Goal: Transaction & Acquisition: Purchase product/service

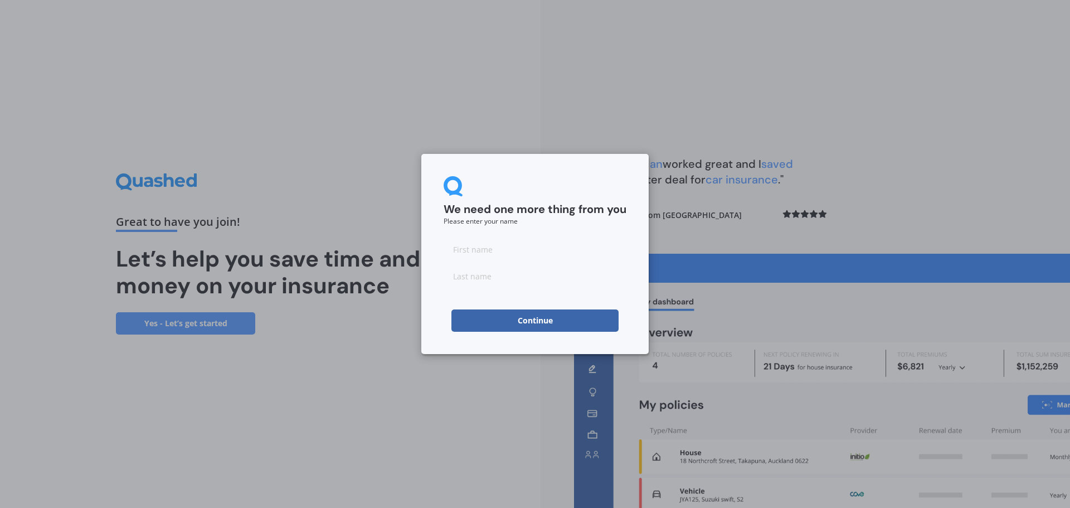
click at [496, 256] on input at bounding box center [535, 249] width 183 height 22
type input "[PERSON_NAME]"
click at [508, 279] on input at bounding box center [535, 276] width 183 height 22
type input "Angus"
click at [525, 320] on button "Continue" at bounding box center [534, 320] width 167 height 22
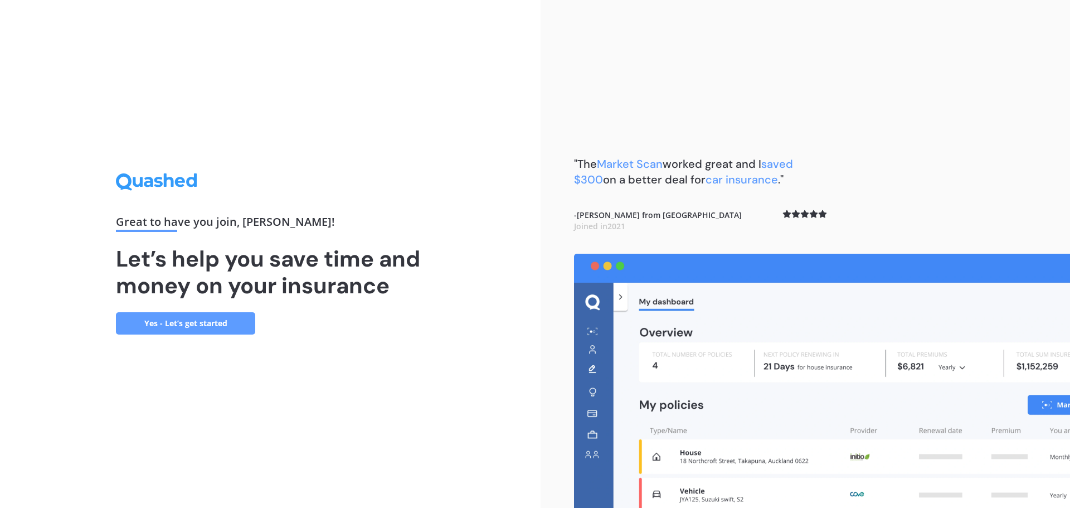
click at [239, 321] on link "Yes - Let’s get started" at bounding box center [185, 323] width 139 height 22
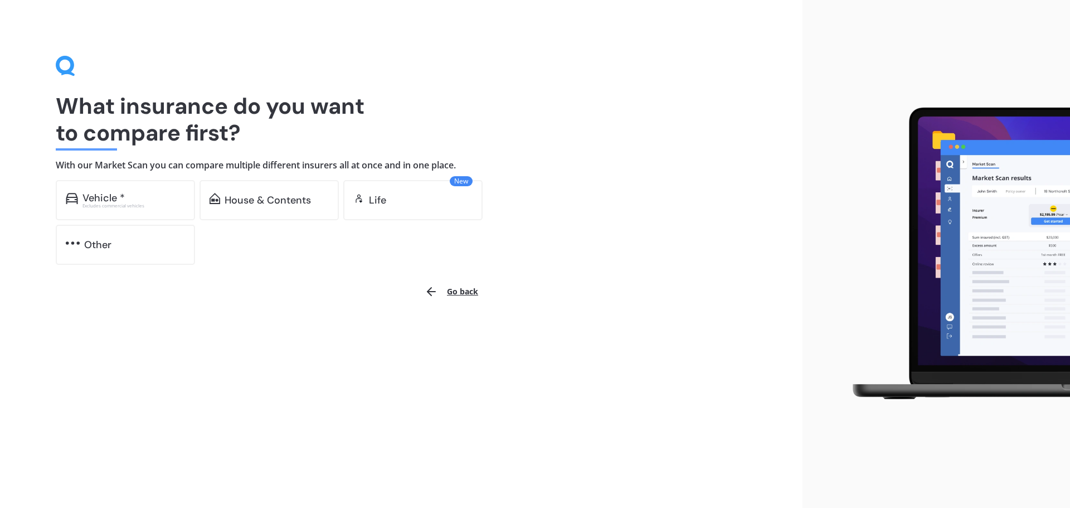
click at [285, 210] on div "House & Contents" at bounding box center [269, 200] width 139 height 40
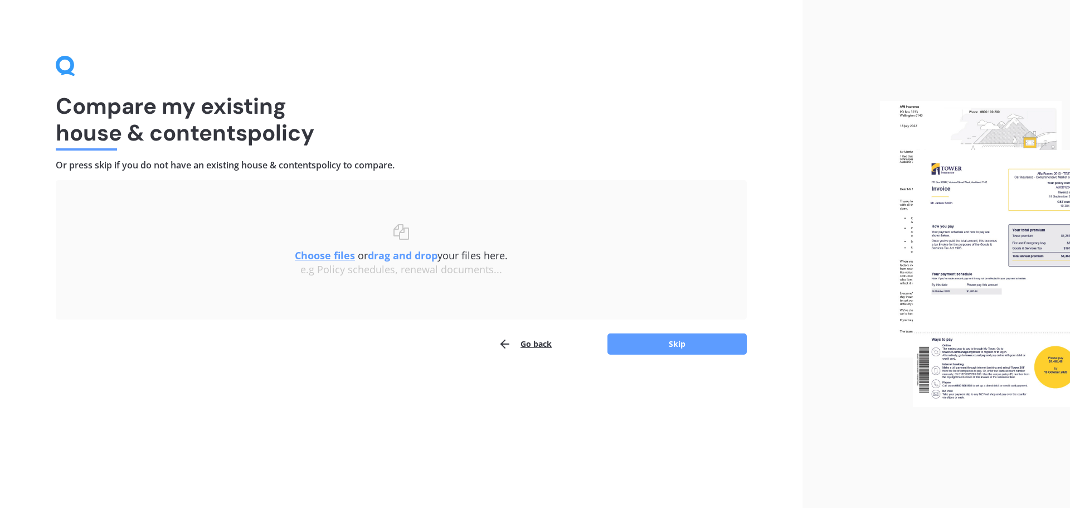
click at [654, 342] on button "Skip" at bounding box center [676, 343] width 139 height 21
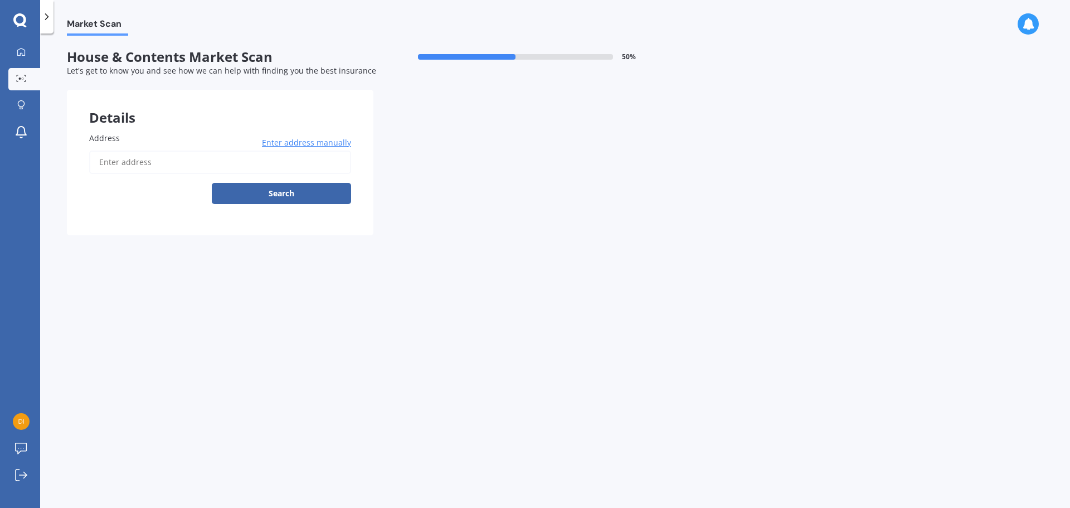
click at [173, 168] on input "Address" at bounding box center [220, 161] width 262 height 23
type input "[STREET_ADDRESS][PERSON_NAME]"
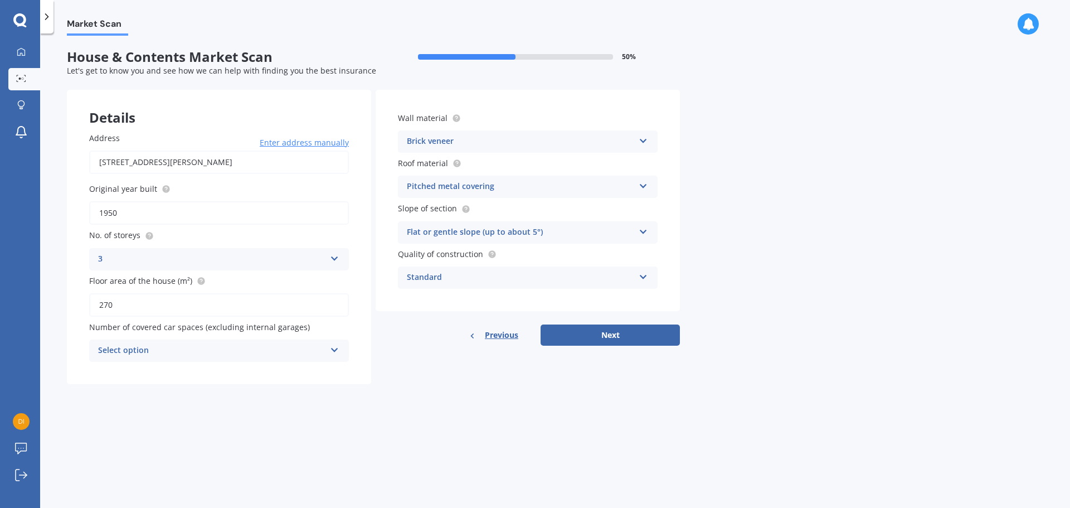
click at [335, 351] on icon at bounding box center [334, 348] width 9 height 8
click at [288, 406] on div "2" at bounding box center [219, 412] width 259 height 20
click at [643, 142] on icon at bounding box center [643, 139] width 9 height 8
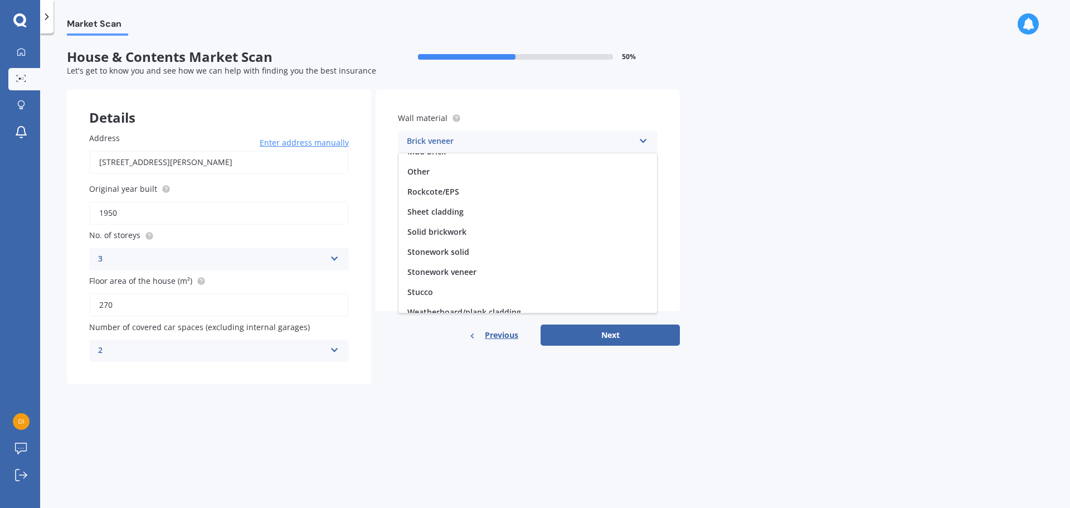
scroll to position [101, 0]
click at [504, 305] on span "Weatherboard/plank cladding" at bounding box center [464, 302] width 114 height 11
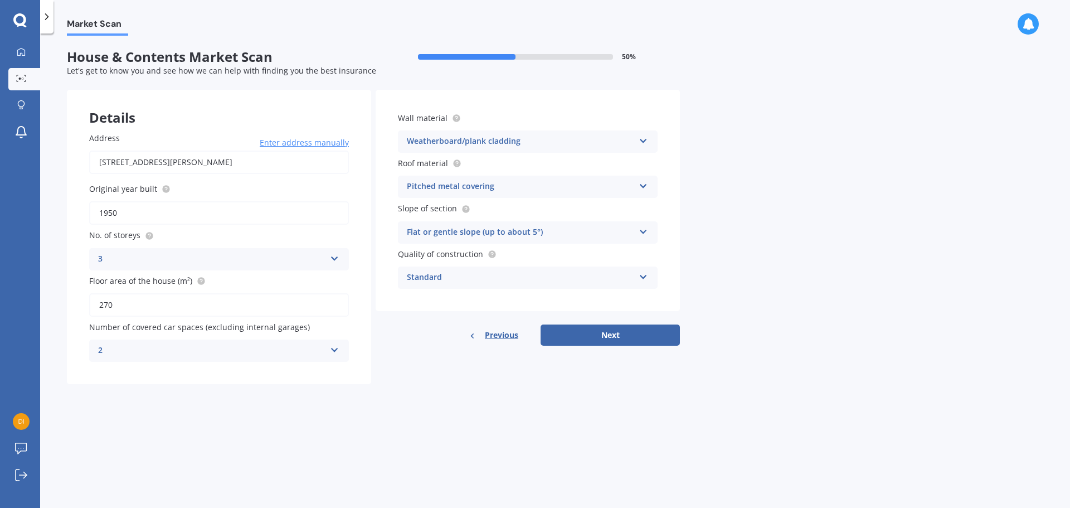
click at [644, 187] on icon at bounding box center [643, 184] width 9 height 8
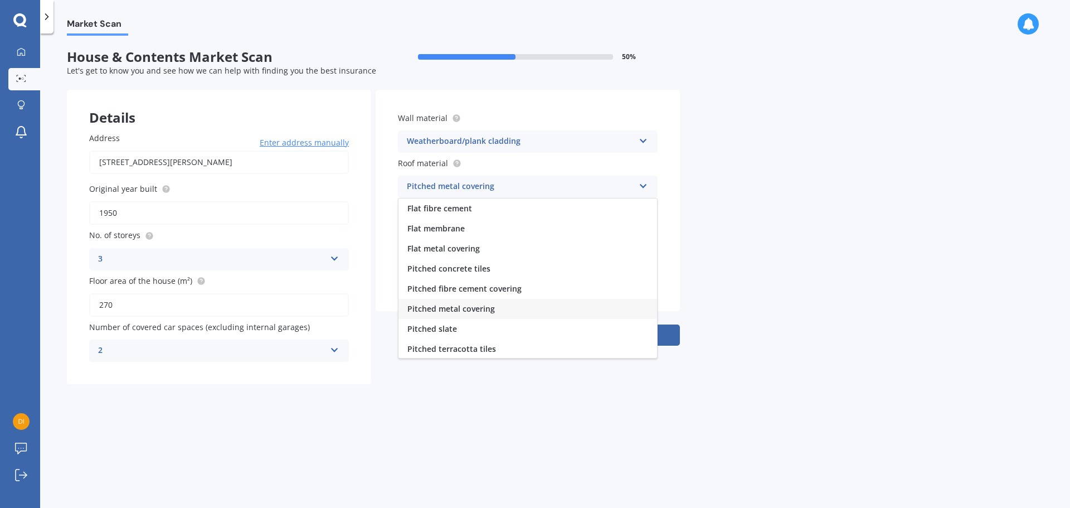
click at [479, 252] on div "Flat metal covering" at bounding box center [527, 249] width 259 height 20
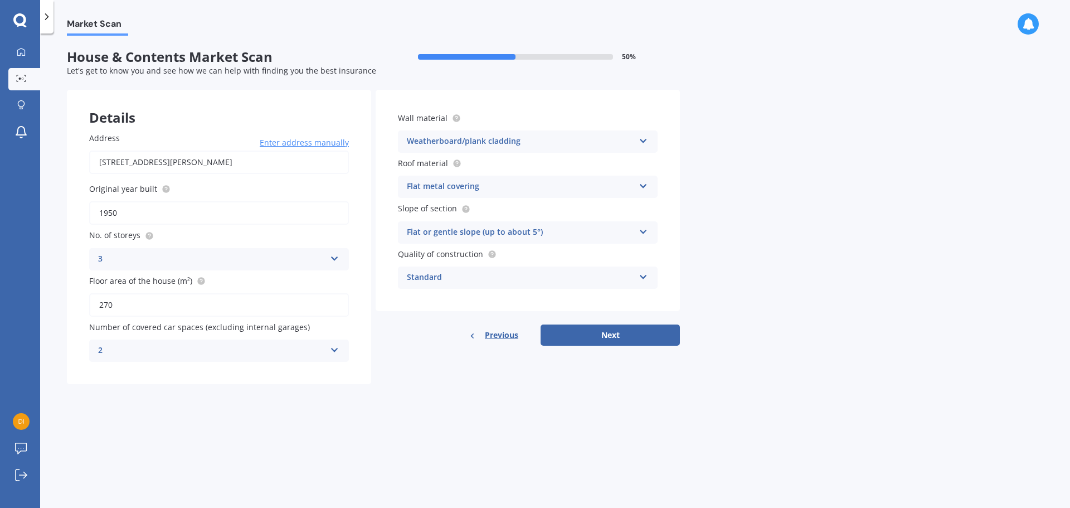
click at [649, 186] on div "Flat metal covering Flat fibre cement Flat membrane Flat metal covering Pitched…" at bounding box center [528, 187] width 260 height 22
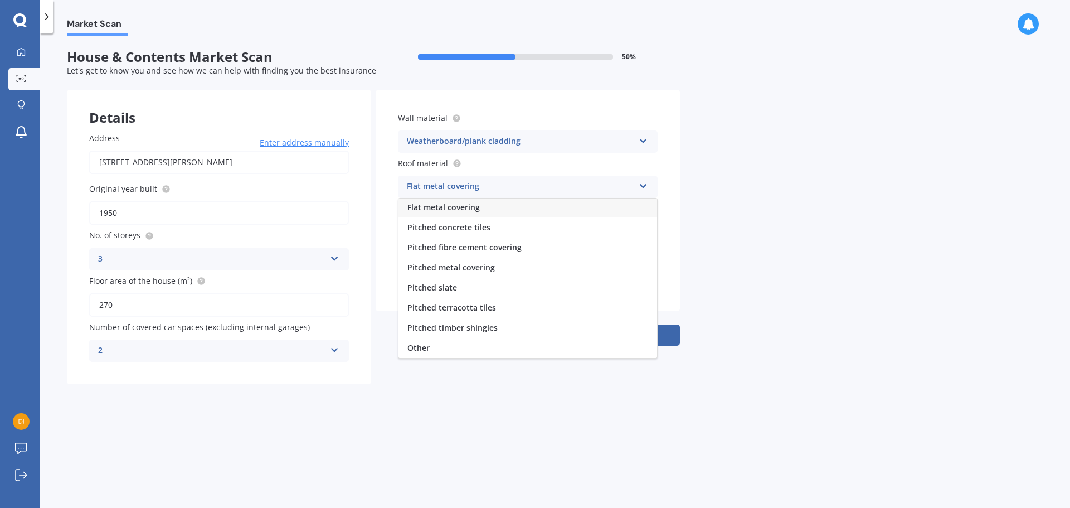
scroll to position [0, 0]
click at [741, 200] on div "Market Scan House & Contents Market Scan 50 % Let's get to know you and see how…" at bounding box center [555, 273] width 1030 height 474
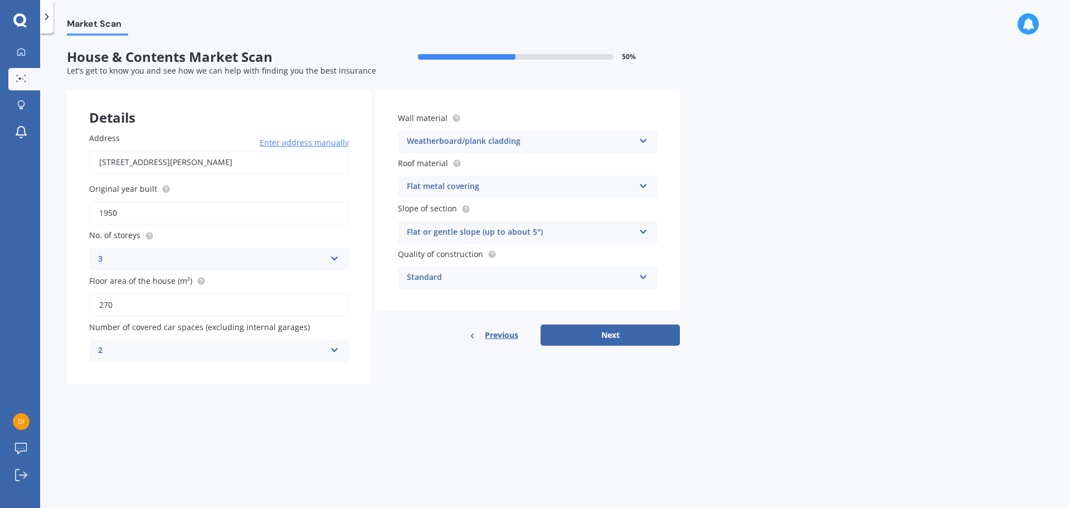
click at [642, 231] on icon at bounding box center [643, 230] width 9 height 8
click at [565, 255] on div "Flat or gentle slope (up to about 5°)" at bounding box center [527, 254] width 259 height 20
click at [644, 276] on icon at bounding box center [643, 275] width 9 height 8
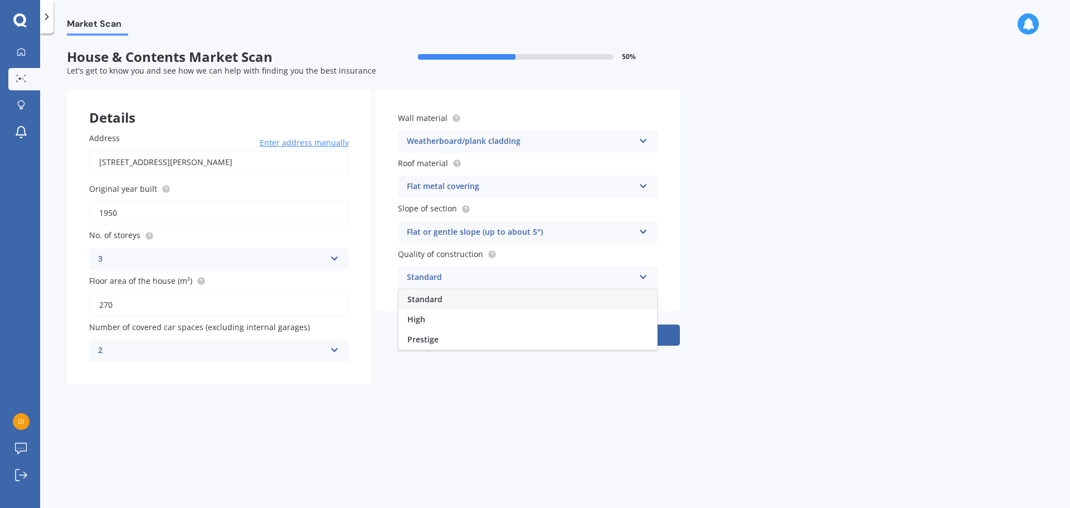
click at [440, 303] on span "Standard" at bounding box center [424, 299] width 35 height 11
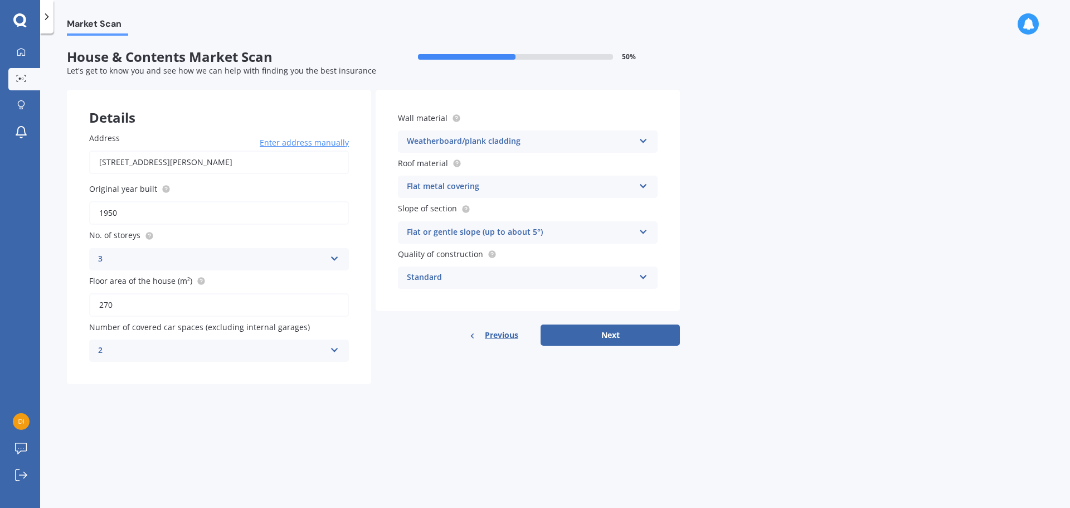
click at [609, 330] on button "Next" at bounding box center [610, 334] width 139 height 21
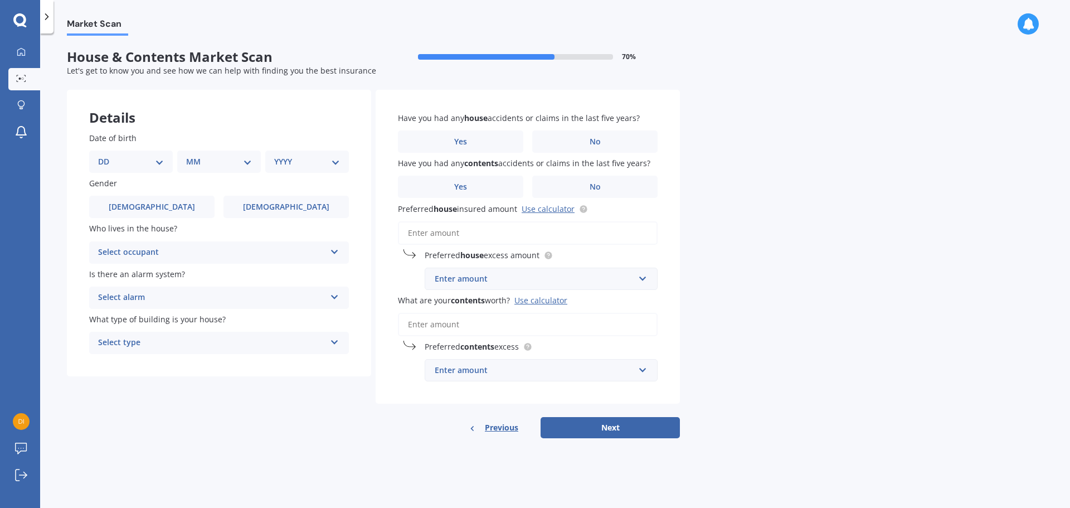
click at [157, 166] on select "DD 01 02 03 04 05 06 07 08 09 10 11 12 13 14 15 16 17 18 19 20 21 22 23 24 25 2…" at bounding box center [131, 161] width 66 height 12
select select "19"
click at [107, 155] on select "DD 01 02 03 04 05 06 07 08 09 10 11 12 13 14 15 16 17 18 19 20 21 22 23 24 25 2…" at bounding box center [131, 161] width 66 height 12
click at [241, 157] on select "MM 01 02 03 04 05 06 07 08 09 10 11 12" at bounding box center [221, 161] width 61 height 12
select select "04"
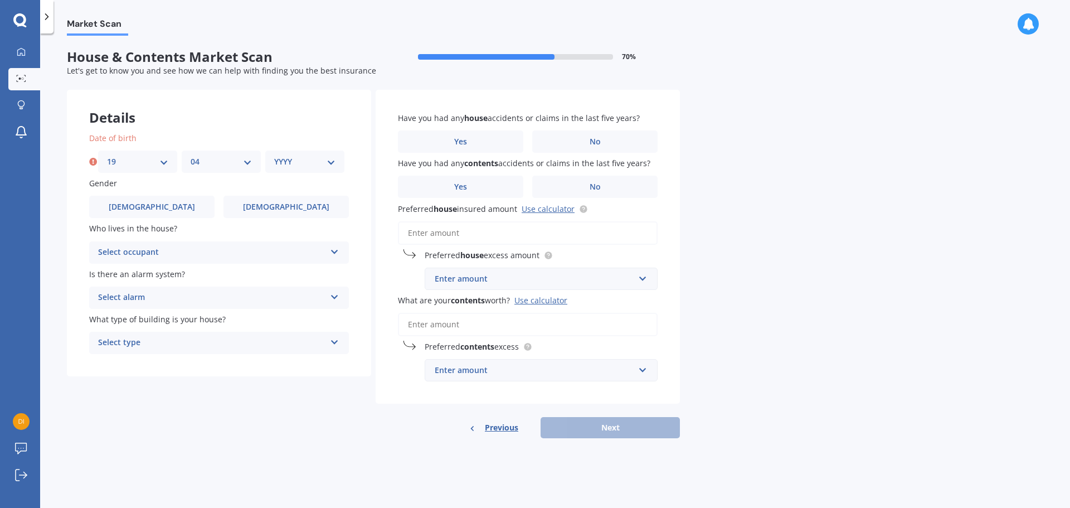
click at [191, 155] on select "MM 01 02 03 04 05 06 07 08 09 10 11 12" at bounding box center [221, 161] width 61 height 12
click at [330, 160] on select "YYYY 2009 2008 2007 2006 2005 2004 2003 2002 2001 2000 1999 1998 1997 1996 1995…" at bounding box center [304, 161] width 61 height 12
select select "1964"
click at [274, 155] on select "YYYY 2009 2008 2007 2006 2005 2004 2003 2002 2001 2000 1999 1998 1997 1996 1995…" at bounding box center [304, 161] width 61 height 12
click at [194, 211] on label "[DEMOGRAPHIC_DATA]" at bounding box center [151, 207] width 125 height 22
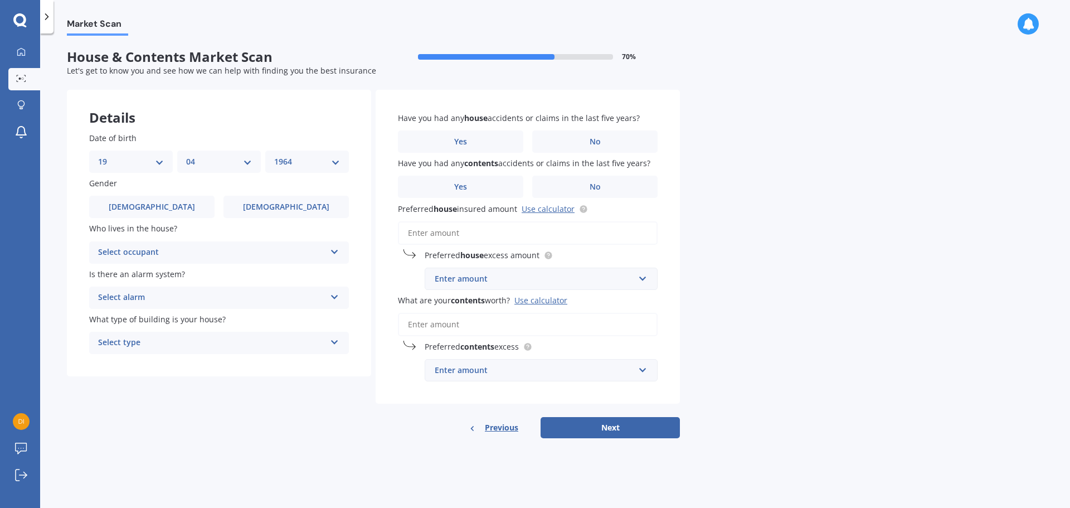
click at [0, 0] on input "[DEMOGRAPHIC_DATA]" at bounding box center [0, 0] width 0 height 0
click at [251, 209] on label "[DEMOGRAPHIC_DATA]" at bounding box center [285, 207] width 125 height 22
click at [0, 0] on input "[DEMOGRAPHIC_DATA]" at bounding box center [0, 0] width 0 height 0
click at [333, 252] on icon at bounding box center [334, 250] width 9 height 8
click at [315, 256] on div "Owner" at bounding box center [211, 252] width 227 height 13
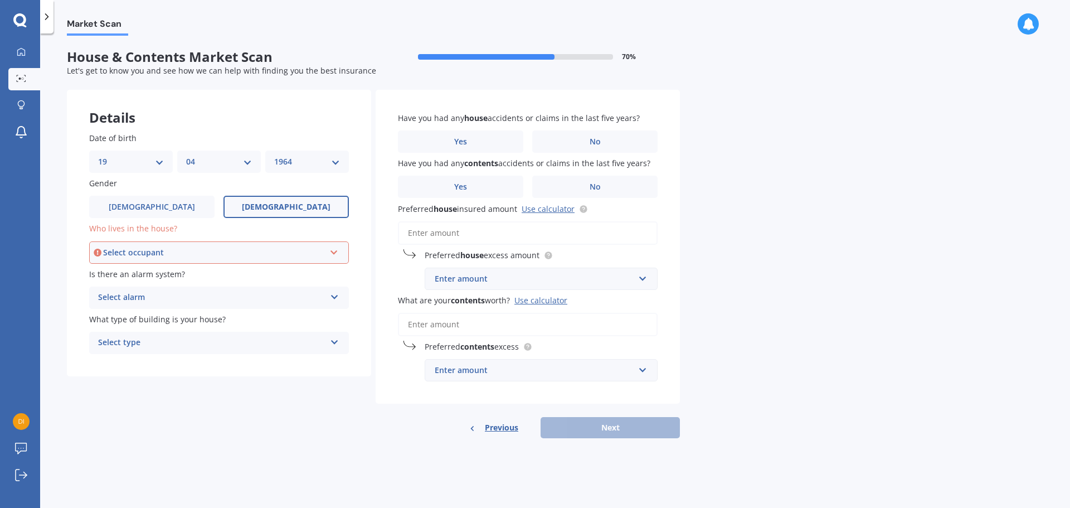
click at [339, 246] on div "Select occupant Owner Owner + Boarder" at bounding box center [219, 252] width 260 height 22
click at [289, 271] on div "Owner" at bounding box center [218, 274] width 257 height 20
click at [335, 296] on icon at bounding box center [334, 295] width 9 height 8
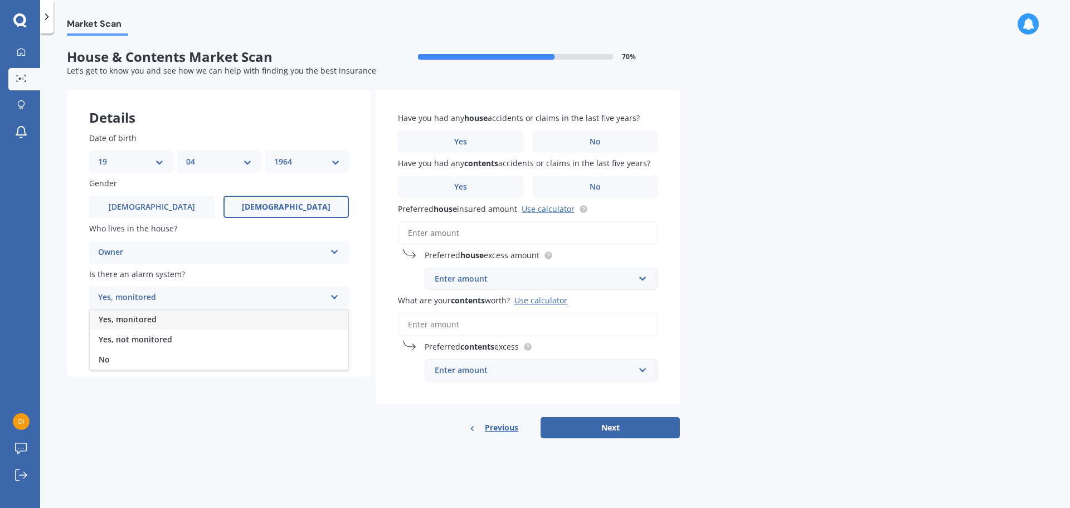
click at [172, 344] on div "Yes, not monitored" at bounding box center [219, 339] width 259 height 20
click at [334, 299] on icon at bounding box center [334, 295] width 9 height 8
click at [175, 341] on div "Yes, not monitored" at bounding box center [219, 339] width 259 height 20
click at [340, 342] on div "Select type Freestanding Multi-unit (in a block of 6 or less) Multi-unit (in a …" at bounding box center [219, 343] width 260 height 22
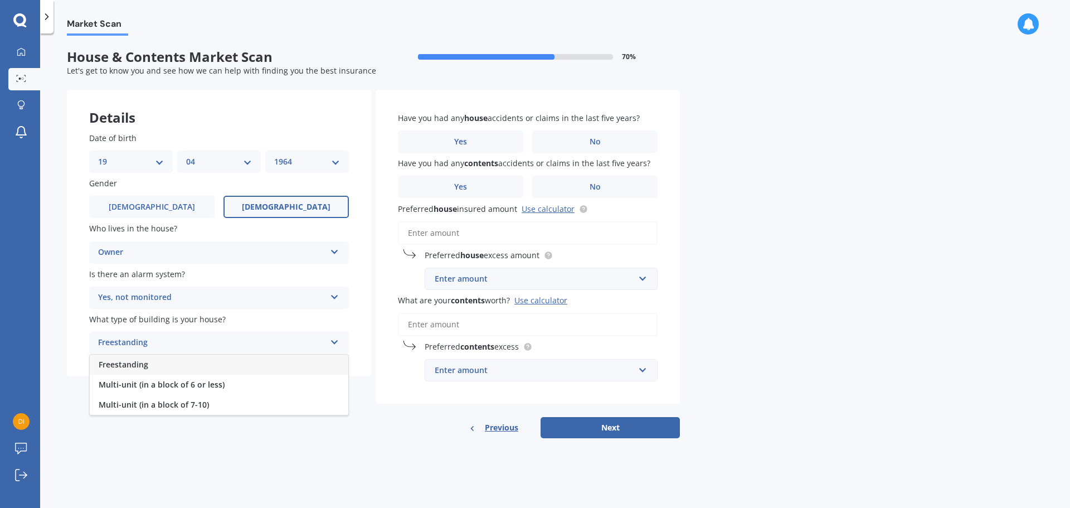
click at [200, 371] on div "Freestanding" at bounding box center [219, 364] width 259 height 20
click at [577, 142] on label "No" at bounding box center [594, 141] width 125 height 22
click at [0, 0] on input "No" at bounding box center [0, 0] width 0 height 0
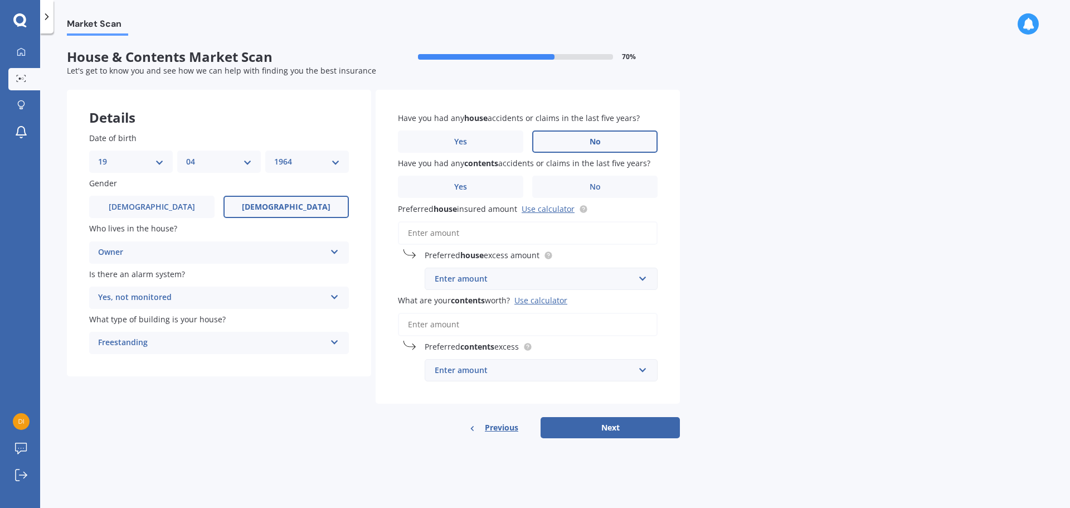
click at [617, 188] on label "No" at bounding box center [594, 187] width 125 height 22
click at [0, 0] on input "No" at bounding box center [0, 0] width 0 height 0
click at [646, 283] on input "text" at bounding box center [537, 278] width 223 height 21
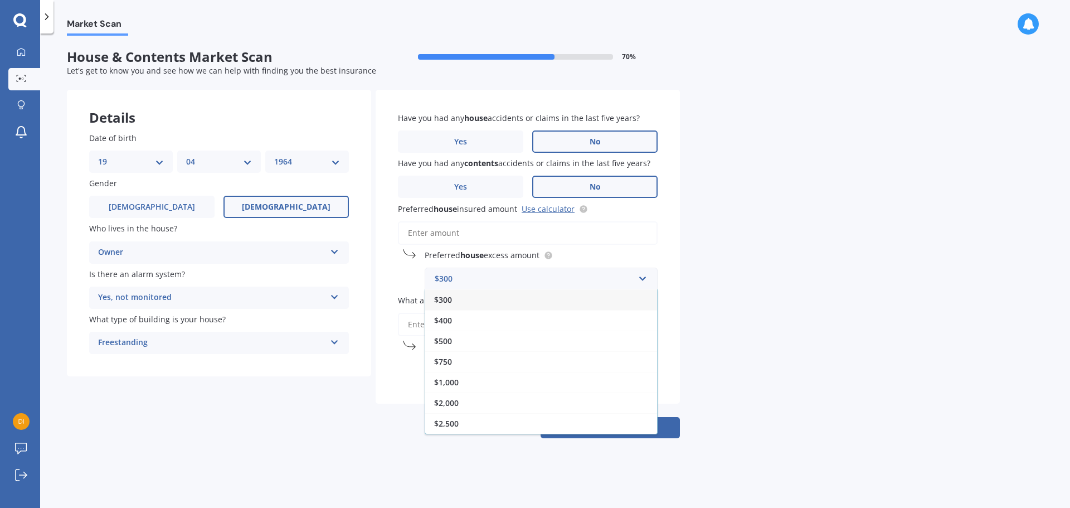
click at [573, 349] on div "$500" at bounding box center [541, 340] width 232 height 21
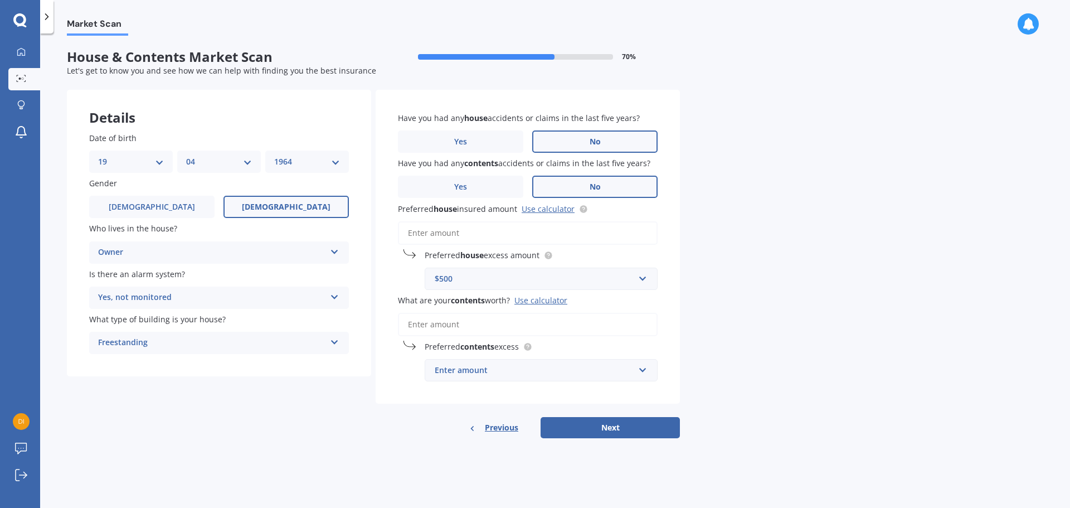
click at [562, 331] on input "What are your contents worth? Use calculator" at bounding box center [528, 324] width 260 height 23
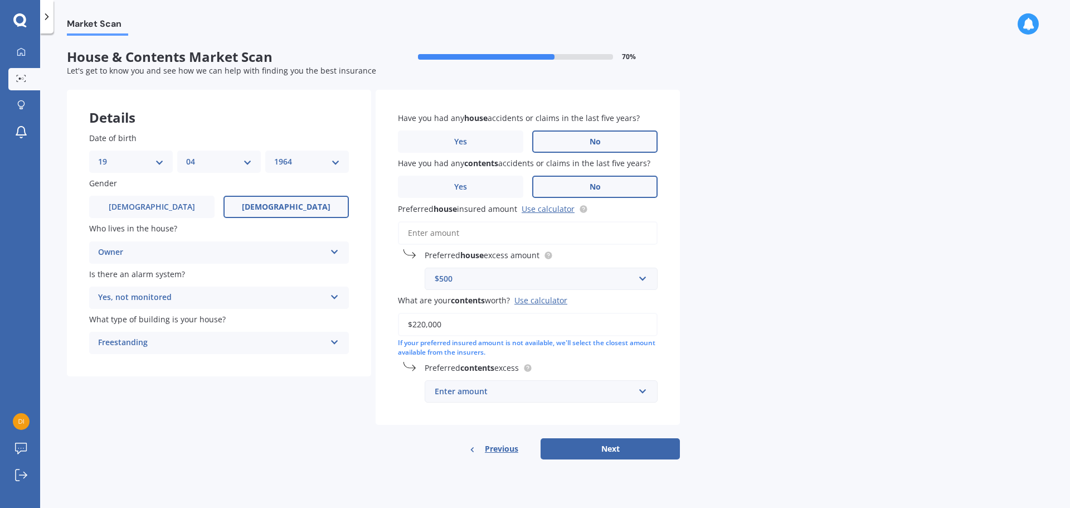
type input "$220,000"
click at [646, 393] on input "text" at bounding box center [537, 391] width 223 height 21
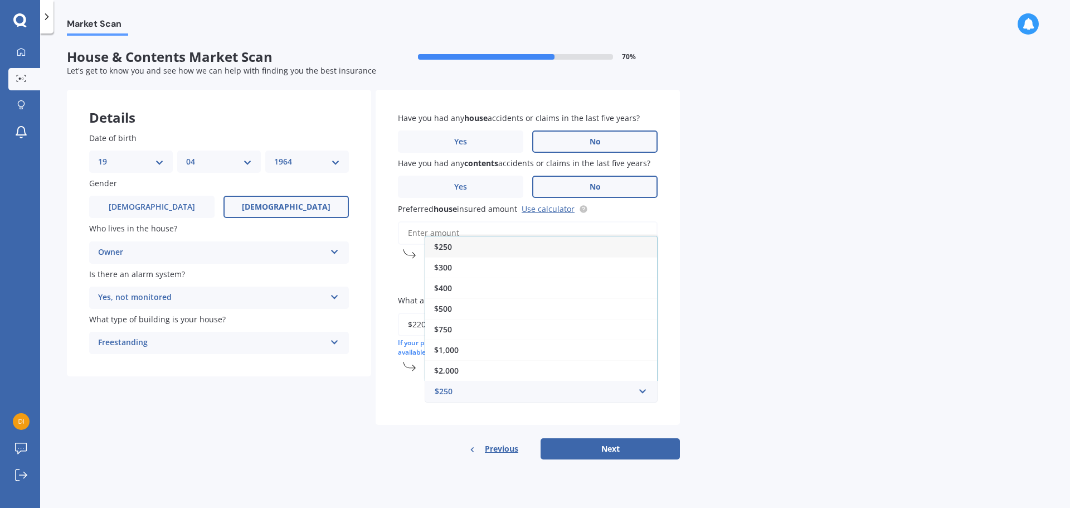
click at [466, 314] on div "$500" at bounding box center [541, 308] width 232 height 21
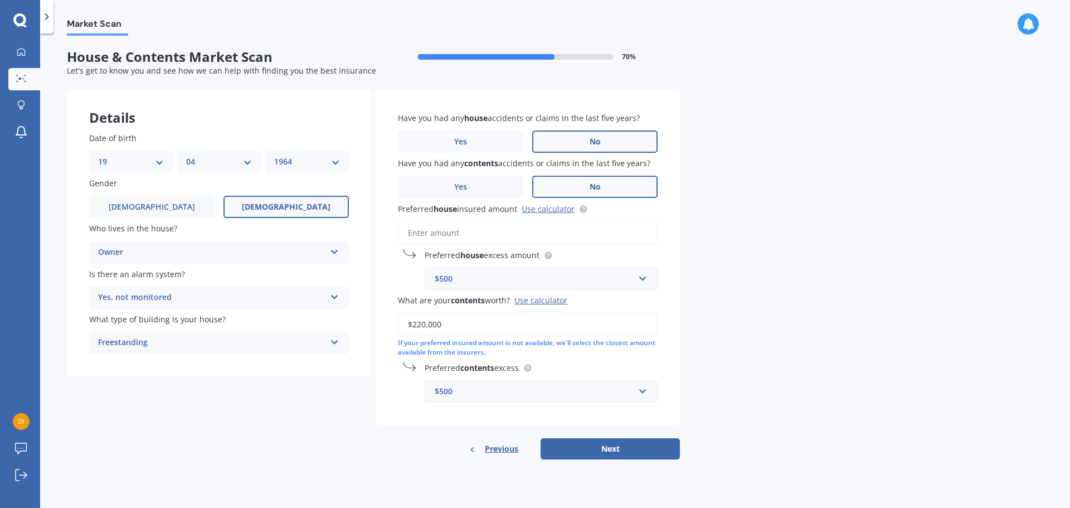
click at [501, 239] on input "Preferred house insured amount Use calculator" at bounding box center [528, 232] width 260 height 23
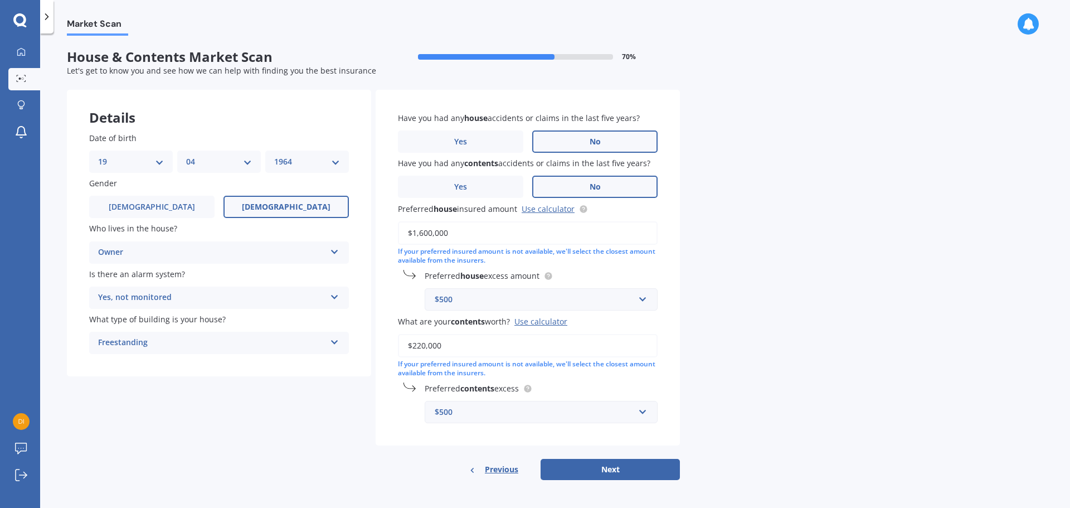
type input "$1,600,000"
click at [619, 473] on button "Next" at bounding box center [610, 469] width 139 height 21
select select "19"
select select "04"
select select "1964"
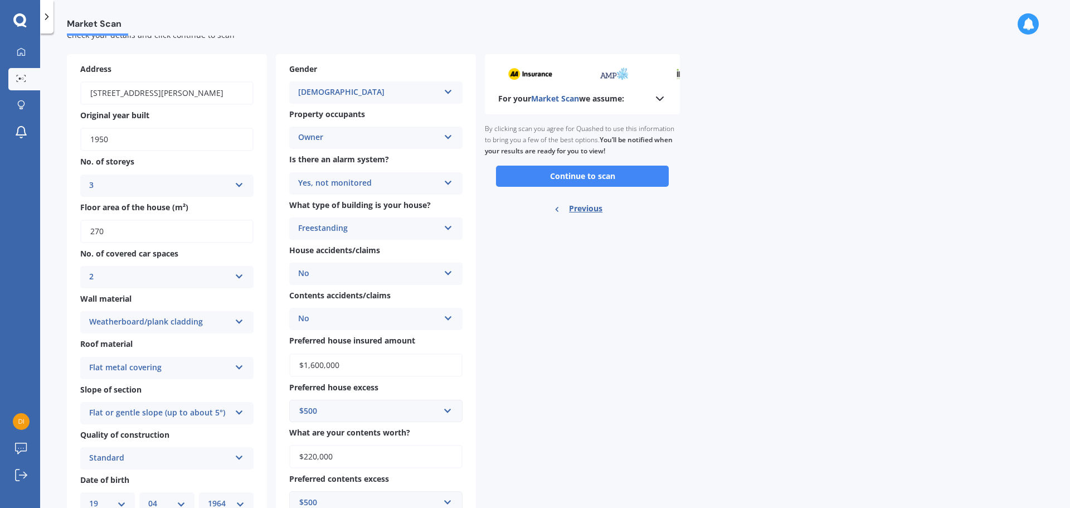
scroll to position [80, 0]
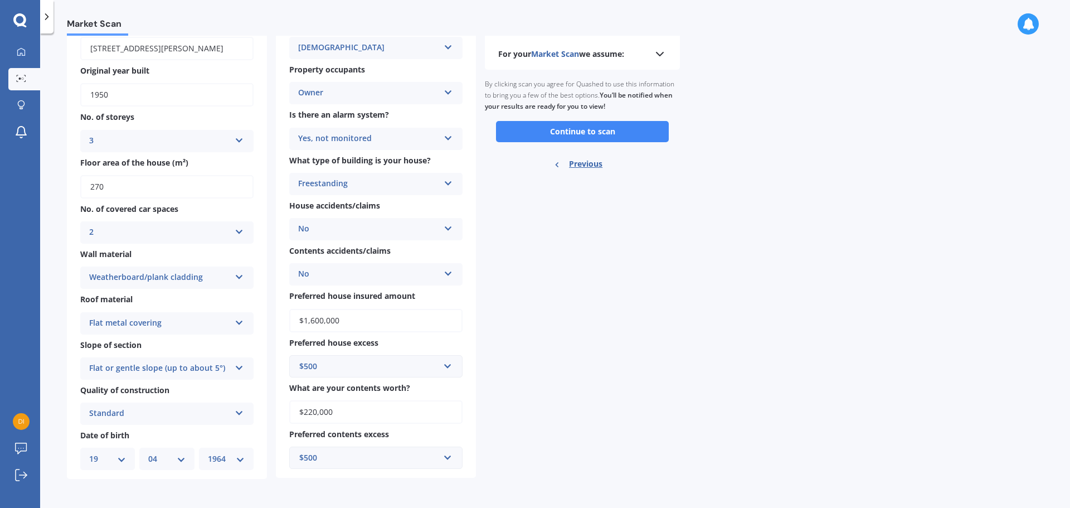
click at [601, 134] on button "Continue to scan" at bounding box center [582, 131] width 173 height 21
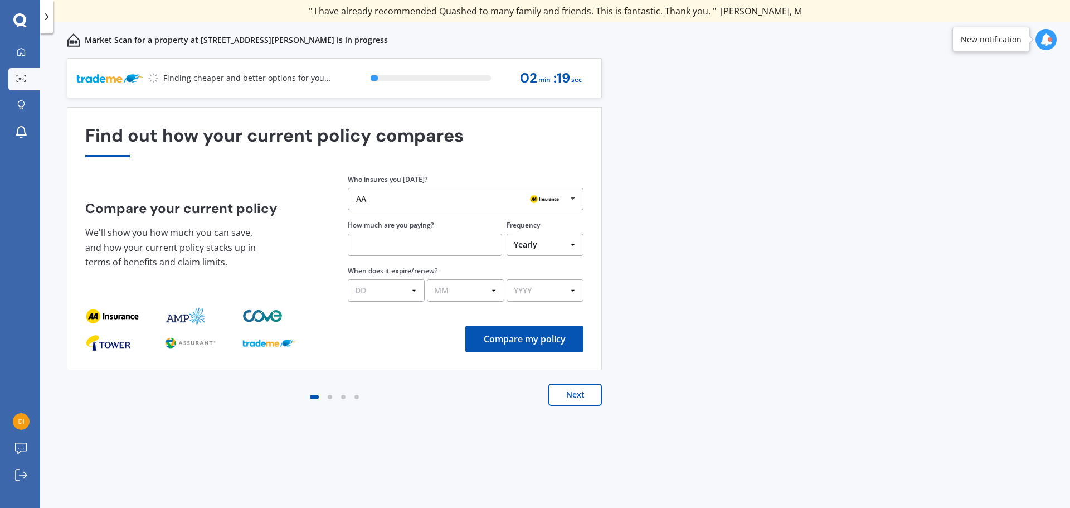
click at [574, 201] on icon at bounding box center [573, 198] width 17 height 21
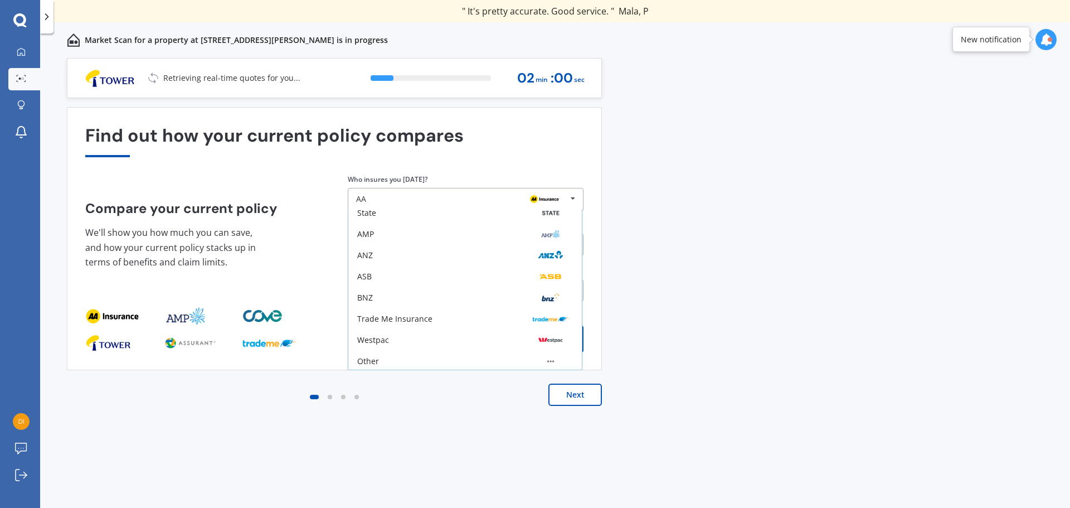
scroll to position [73, 0]
click at [409, 362] on div "Other" at bounding box center [465, 358] width 216 height 9
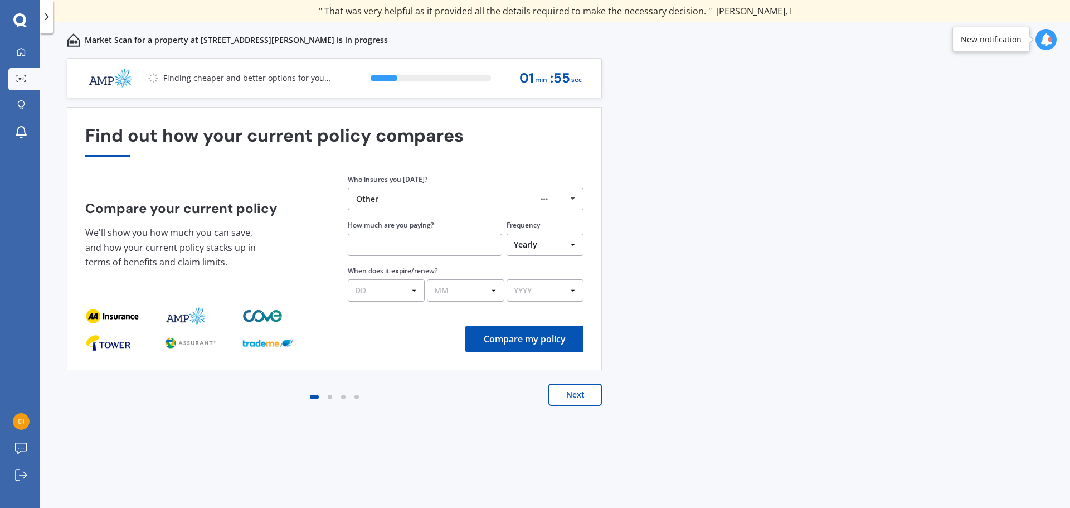
click at [448, 249] on input "text" at bounding box center [425, 244] width 154 height 22
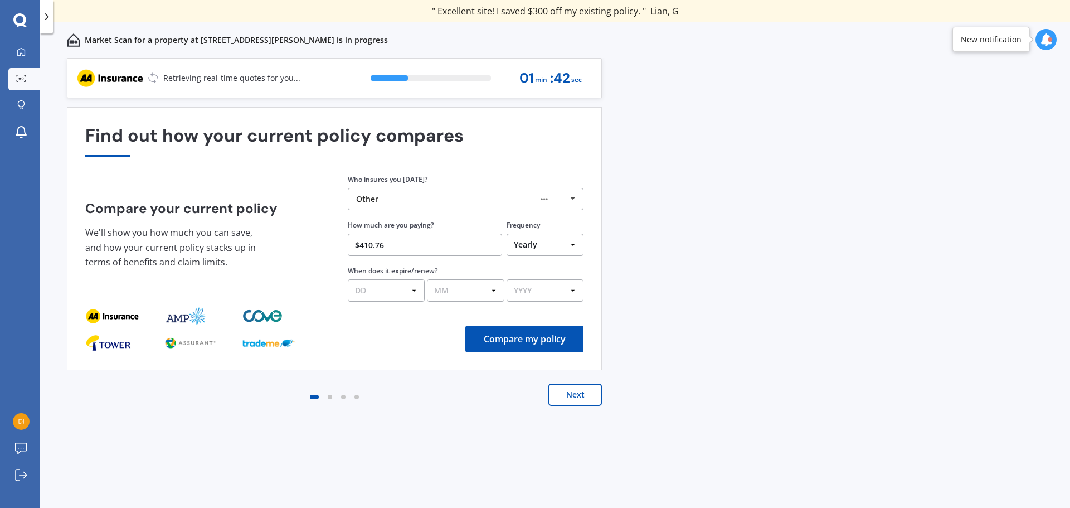
type input "$410.76"
click at [531, 253] on select "Yearly Six-Monthly Quarterly Monthly Fortnightly Weekly One-Off" at bounding box center [545, 244] width 77 height 22
select select "Monthly"
click at [507, 233] on select "Yearly Six-Monthly Quarterly Monthly Fortnightly Weekly One-Off" at bounding box center [545, 244] width 77 height 22
click at [514, 338] on button "Compare my policy" at bounding box center [524, 338] width 118 height 27
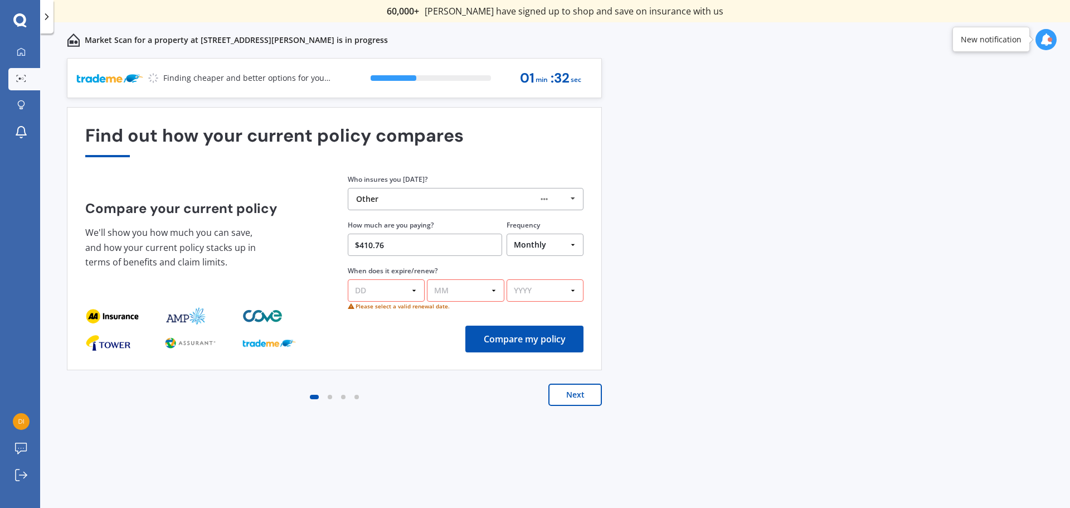
click at [415, 289] on select "DD 01 02 03 04 05 06 07 08 09 10 11 12 13 14 15 16 17 18 19 20 21 22 23 24 25 2…" at bounding box center [386, 290] width 77 height 22
select select "20"
click at [348, 279] on select "DD 01 02 03 04 05 06 07 08 09 10 11 12 13 14 15 16 17 18 19 20 21 22 23 24 25 2…" at bounding box center [386, 290] width 77 height 22
click at [495, 292] on select "MM 01 02 03 04 05 06 07 08 09 10 11 12" at bounding box center [465, 290] width 77 height 22
select select "09"
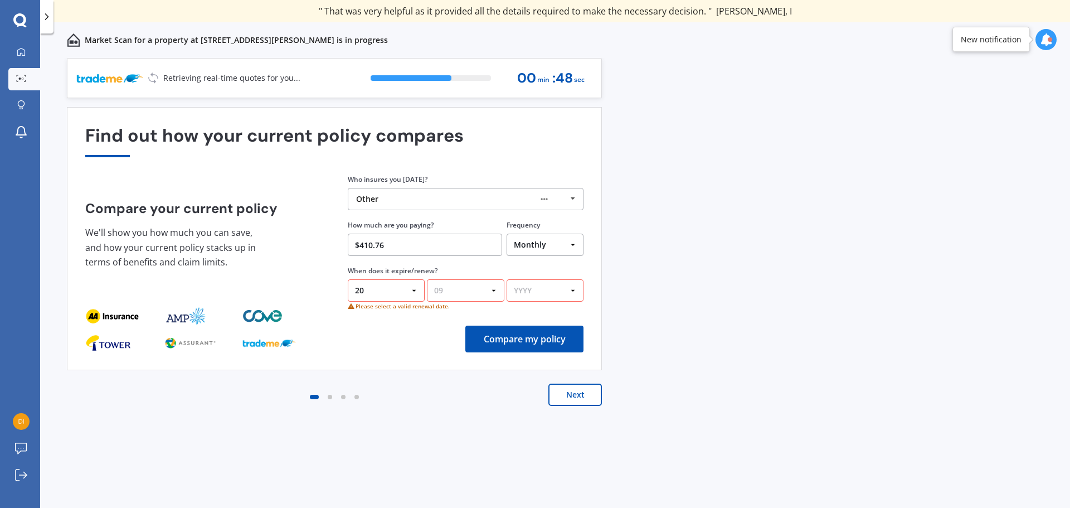
click at [427, 279] on select "MM 01 02 03 04 05 06 07 08 09 10 11 12" at bounding box center [465, 290] width 77 height 22
click at [571, 290] on select "YYYY 2026 2025 2024" at bounding box center [545, 290] width 77 height 22
select select "2025"
click at [507, 279] on select "YYYY 2026 2025 2024" at bounding box center [545, 290] width 77 height 22
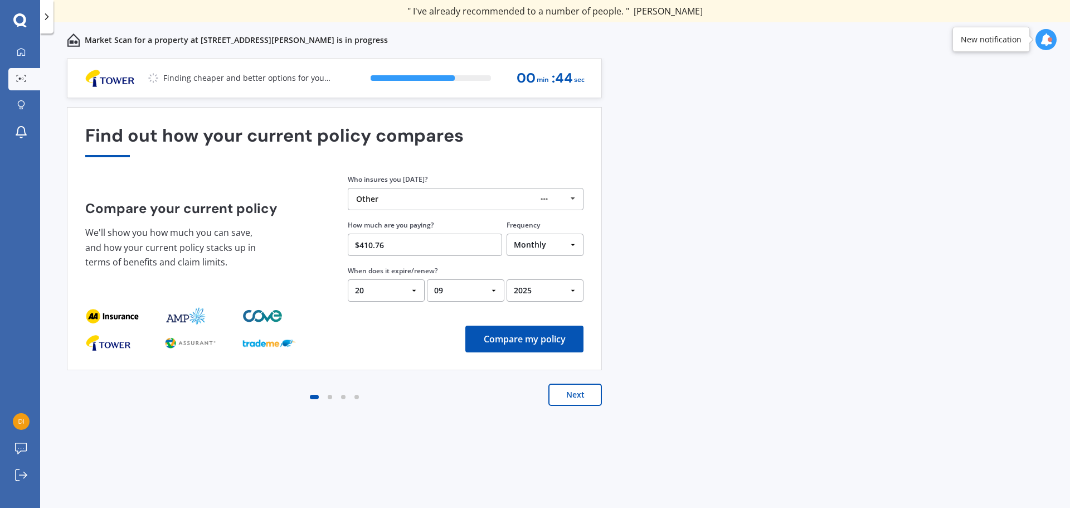
click at [536, 340] on button "Compare my policy" at bounding box center [524, 338] width 118 height 27
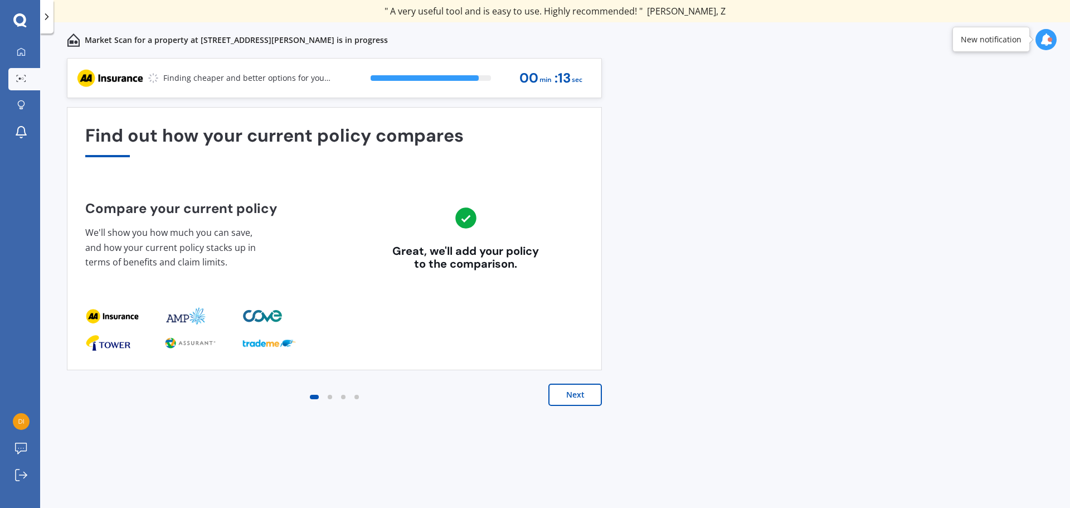
click at [590, 396] on button "Next" at bounding box center [574, 394] width 53 height 22
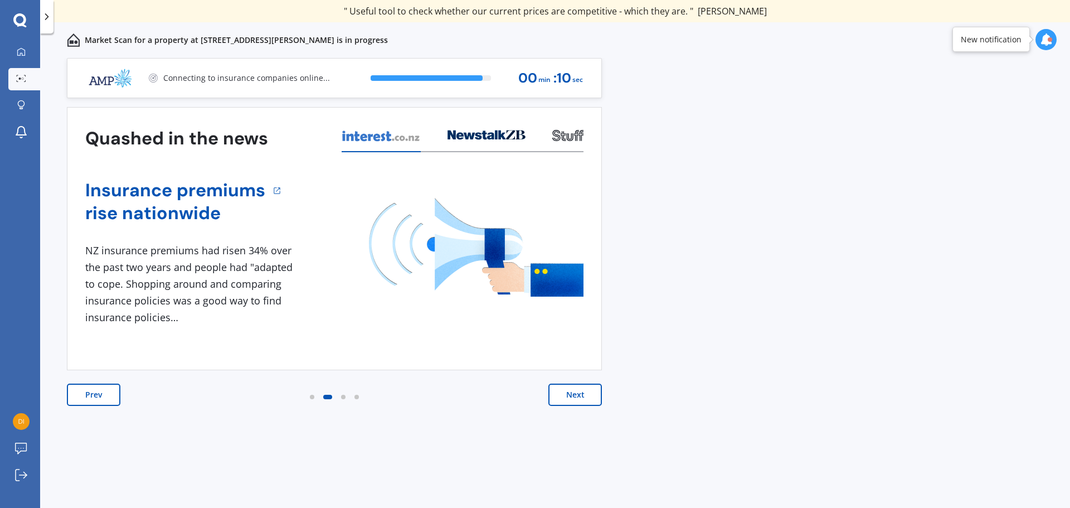
click at [575, 400] on button "Next" at bounding box center [574, 394] width 53 height 22
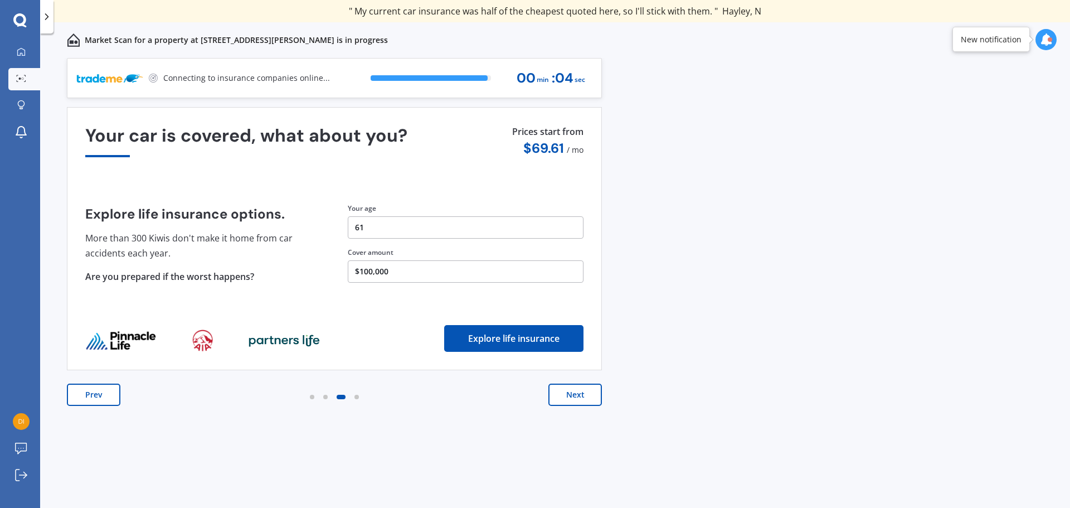
click at [568, 401] on button "Next" at bounding box center [574, 394] width 53 height 22
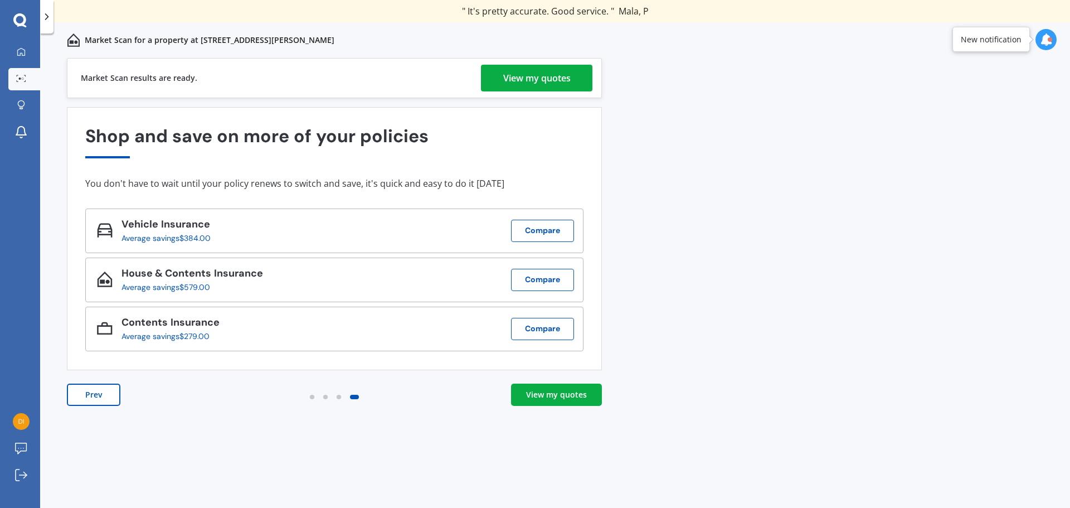
click at [530, 401] on link "View my quotes" at bounding box center [556, 394] width 91 height 22
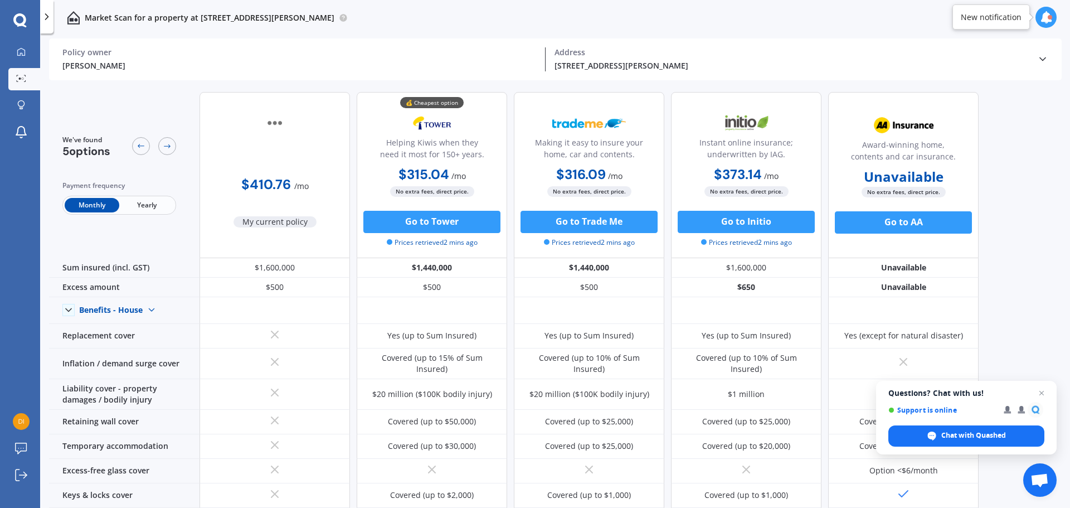
click at [165, 149] on icon at bounding box center [167, 146] width 9 height 9
click at [149, 204] on span "Yearly" at bounding box center [146, 205] width 55 height 14
click at [91, 207] on span "Monthly" at bounding box center [92, 205] width 55 height 14
click at [169, 140] on div at bounding box center [167, 146] width 18 height 18
